Goal: Transaction & Acquisition: Purchase product/service

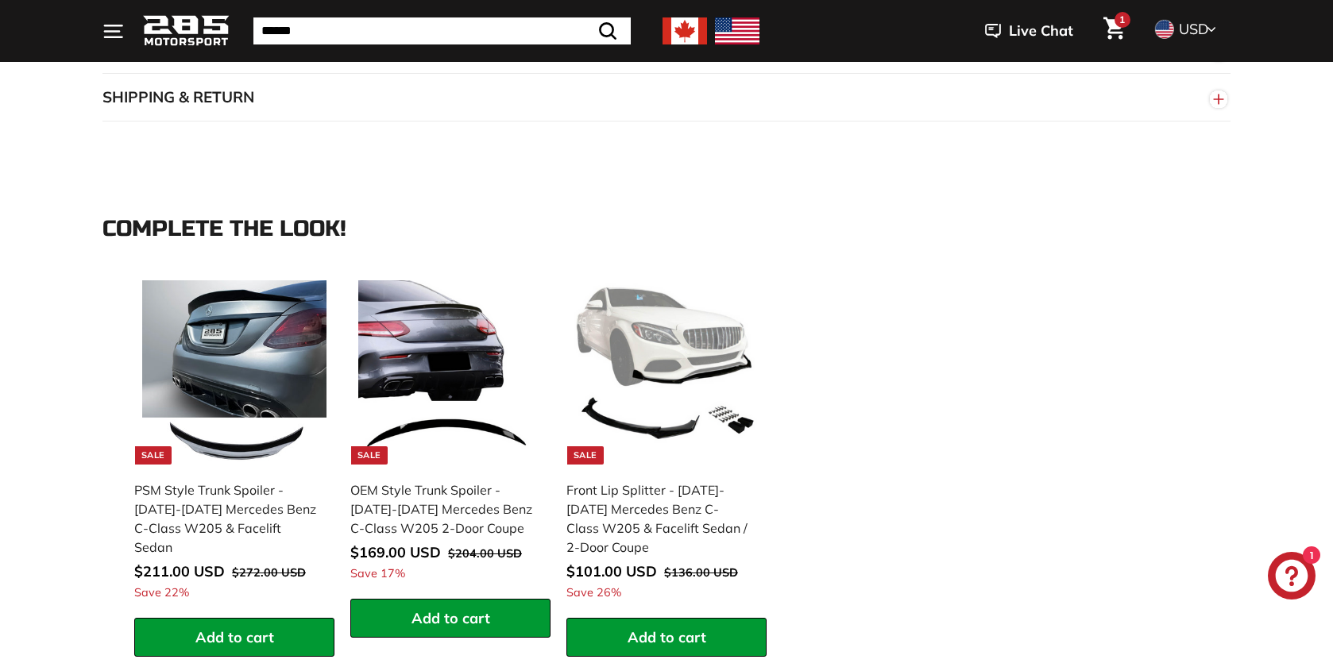
scroll to position [2002, 0]
